Goal: Task Accomplishment & Management: Use online tool/utility

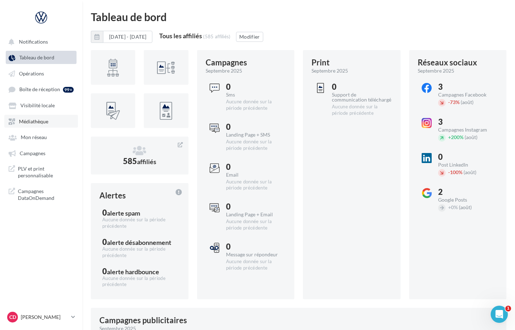
click at [29, 120] on span "Médiathèque" at bounding box center [33, 121] width 29 height 6
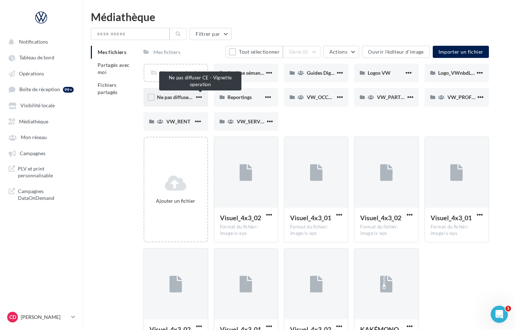
click at [180, 96] on span "Ne pas diffuser CE - Vignette operation" at bounding box center [200, 97] width 87 height 6
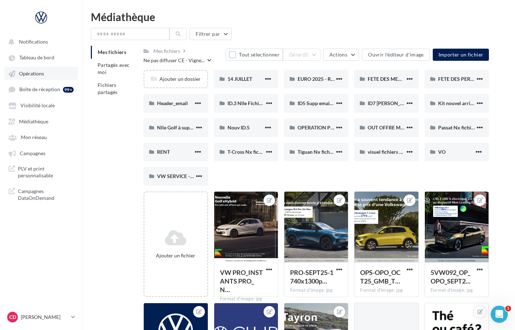
click at [36, 74] on span "Opérations" at bounding box center [31, 74] width 25 height 6
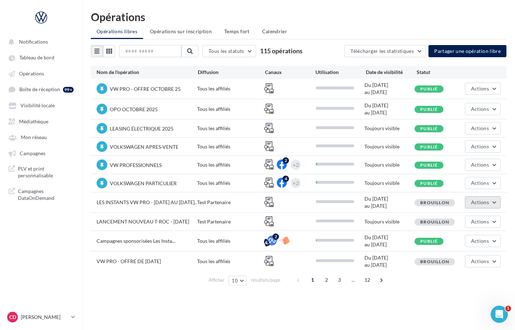
click at [495, 204] on button "Actions" at bounding box center [483, 203] width 36 height 12
click at [465, 219] on button "Editer" at bounding box center [466, 219] width 72 height 19
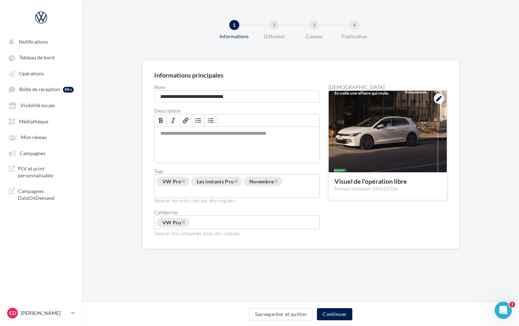
click at [440, 99] on icon at bounding box center [439, 99] width 6 height 6
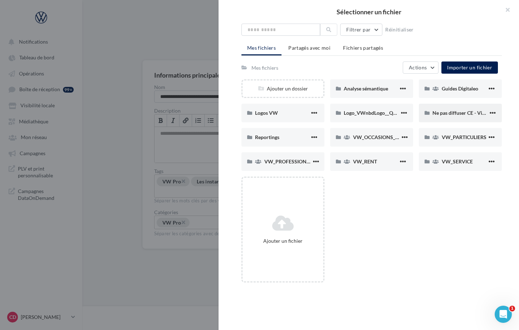
click at [442, 110] on div "Ne pas diffuser CE - Vignette operation" at bounding box center [461, 113] width 56 height 7
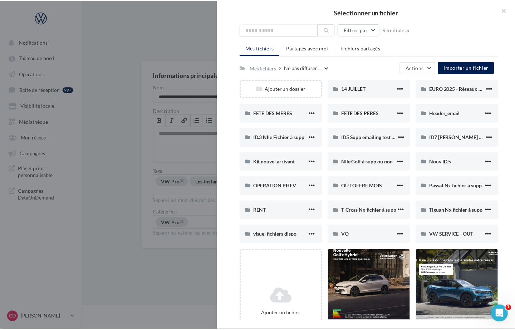
scroll to position [1, 0]
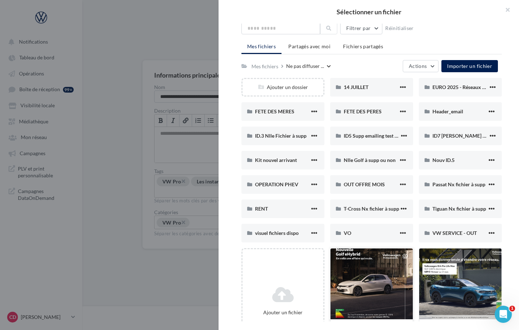
click at [369, 284] on div at bounding box center [372, 285] width 82 height 72
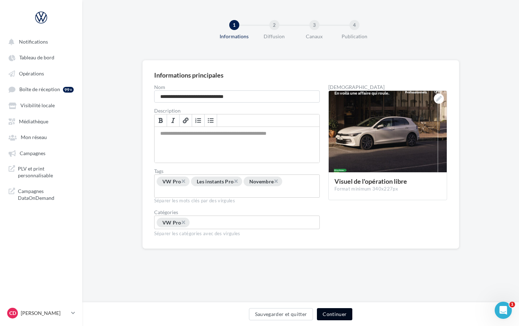
click at [341, 317] on button "Continuer" at bounding box center [334, 315] width 35 height 12
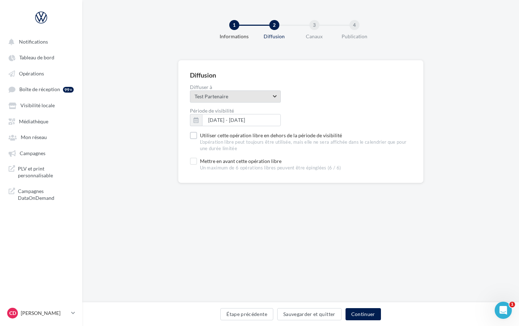
click at [228, 99] on span "Test Partenaire" at bounding box center [233, 96] width 77 height 7
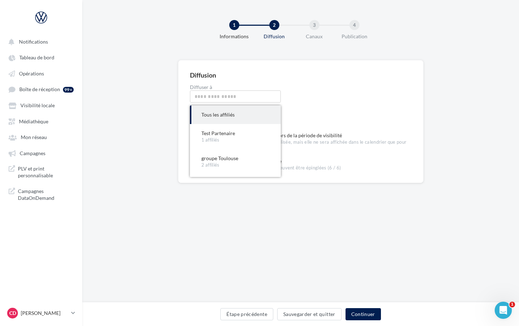
click at [221, 115] on div "Tous les affiliés" at bounding box center [236, 114] width 68 height 7
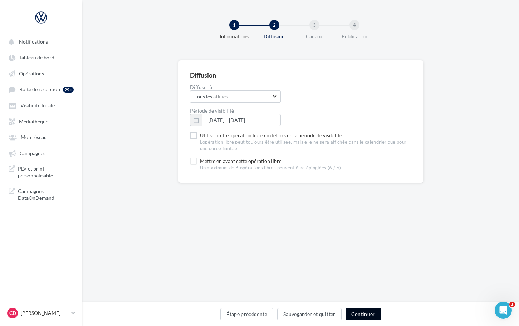
click at [362, 314] on button "Continuer" at bounding box center [363, 315] width 35 height 12
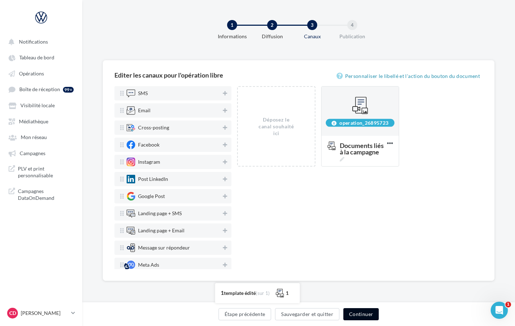
click at [364, 314] on button "Continuer" at bounding box center [361, 315] width 35 height 12
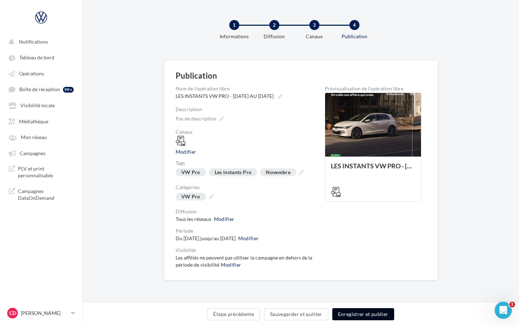
click at [364, 314] on button "Enregistrer et publier" at bounding box center [364, 315] width 62 height 12
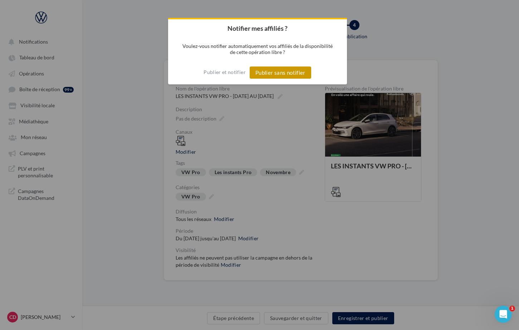
click at [278, 73] on button "Publier sans notifier" at bounding box center [281, 73] width 62 height 12
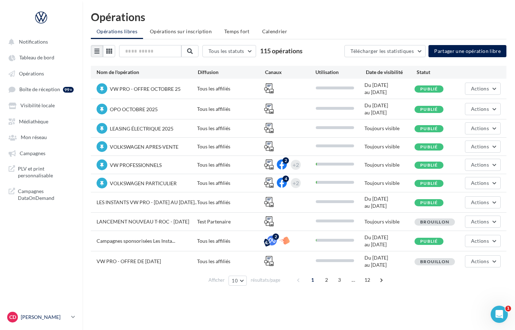
click at [74, 316] on icon at bounding box center [73, 317] width 4 height 6
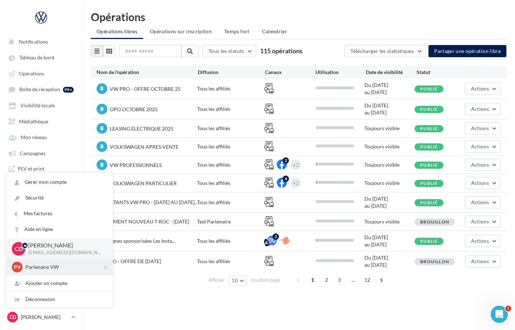
click at [52, 267] on p "Partenaire VW" at bounding box center [64, 267] width 79 height 7
